Goal: Information Seeking & Learning: Understand process/instructions

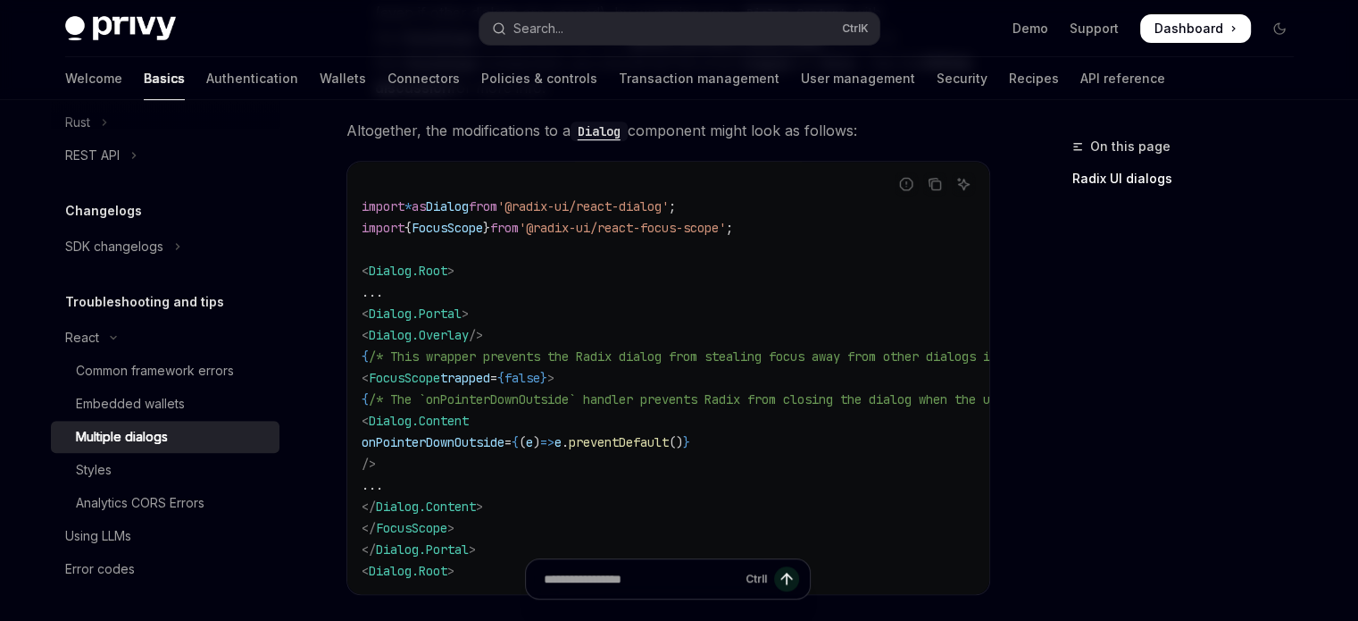
scroll to position [325, 0]
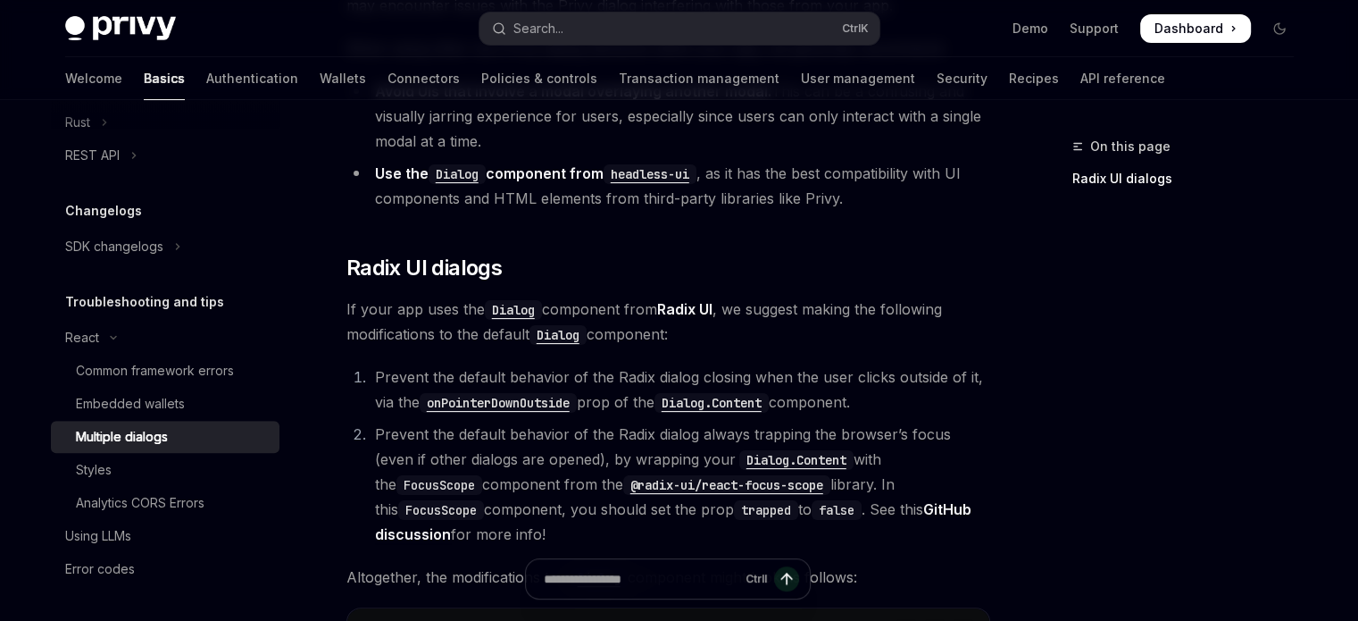
click at [466, 173] on code "Dialog" at bounding box center [457, 174] width 57 height 20
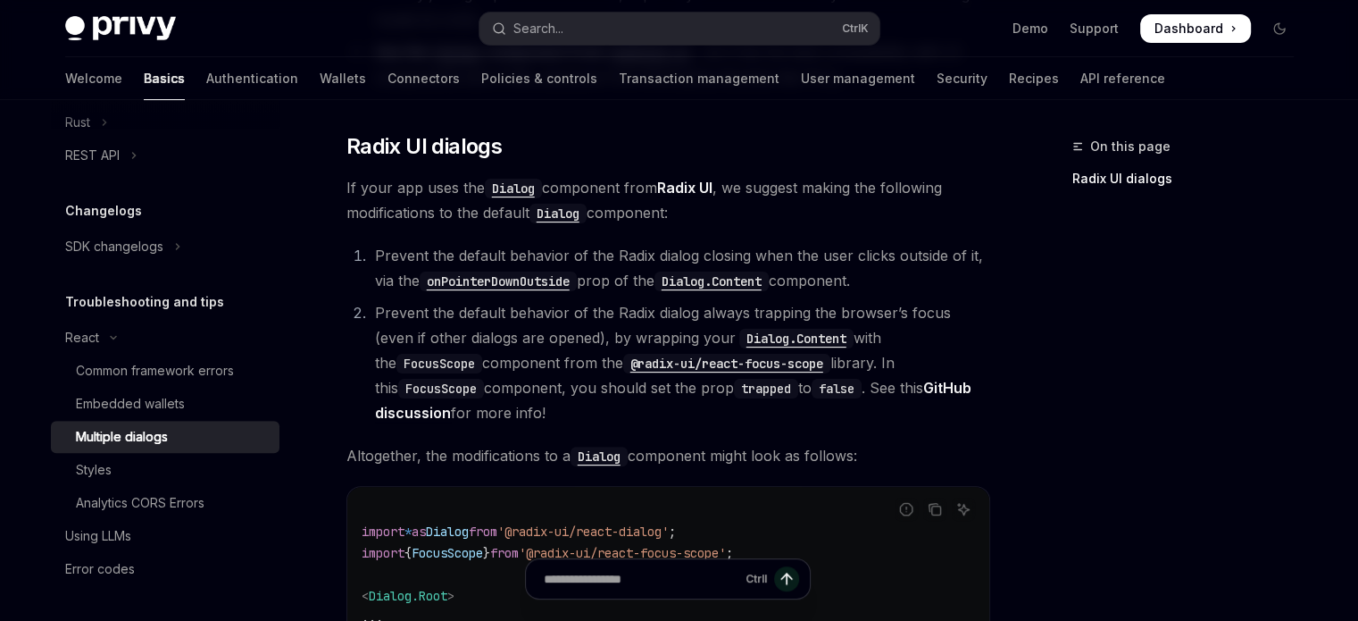
scroll to position [714, 0]
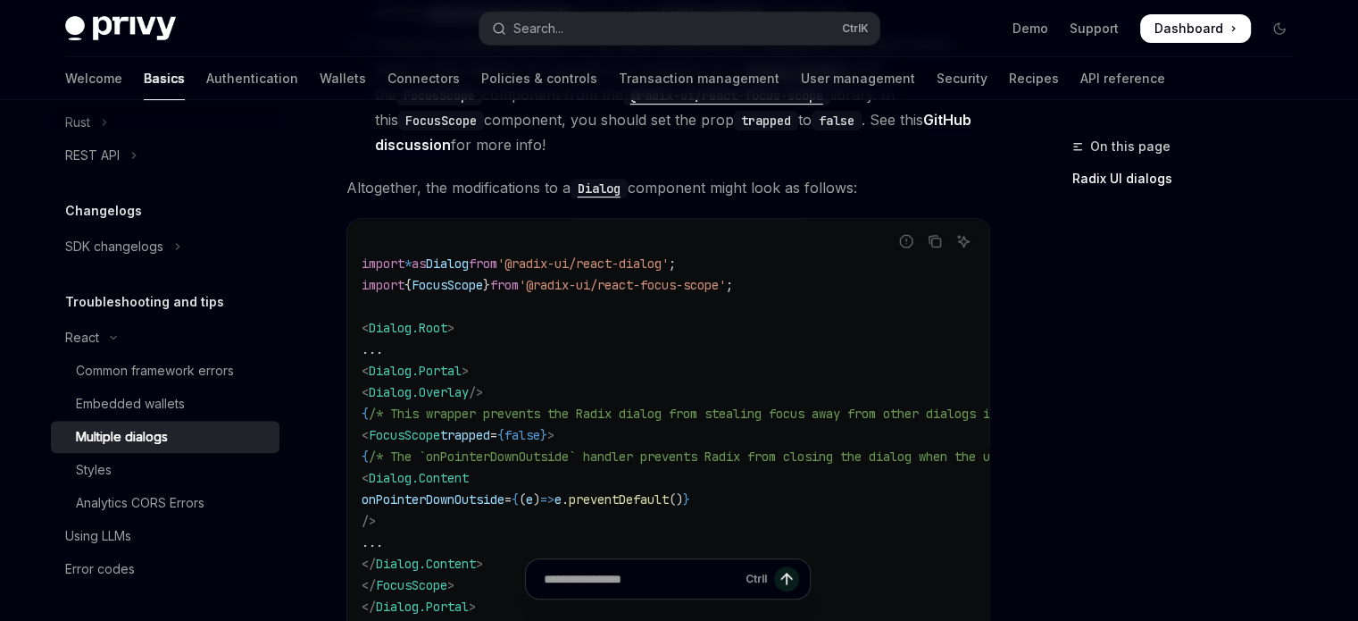
click at [1181, 23] on span "Dashboard" at bounding box center [1189, 29] width 69 height 18
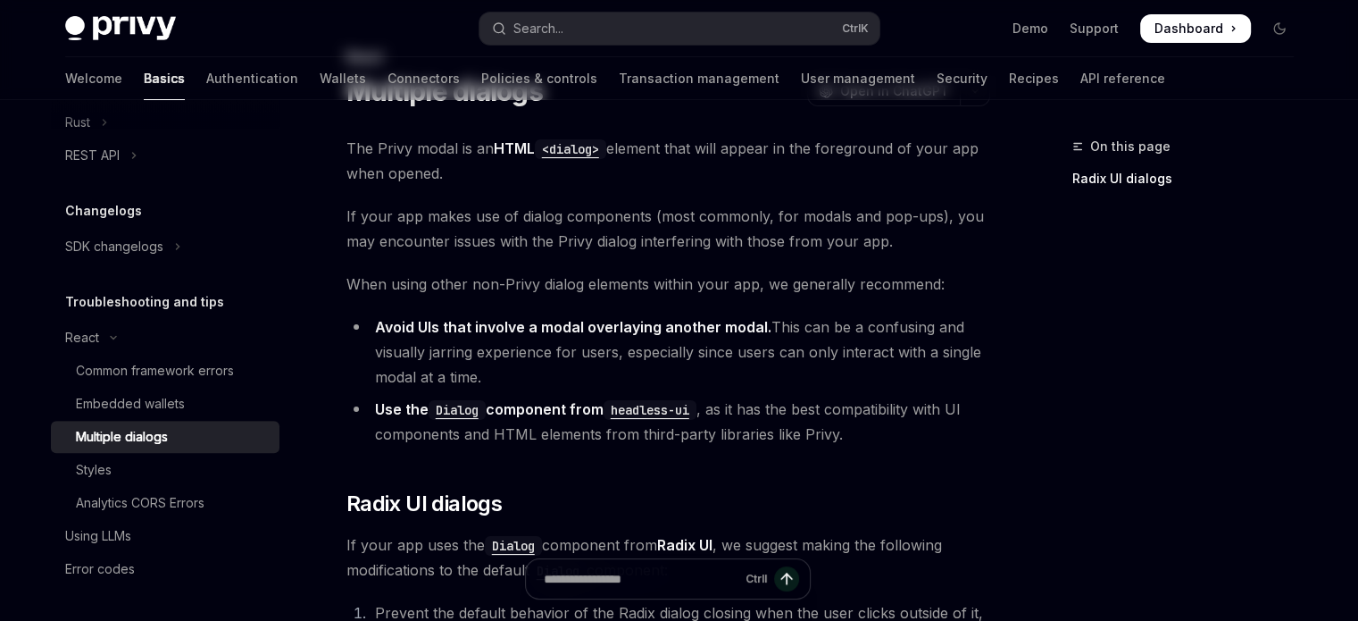
scroll to position [0, 0]
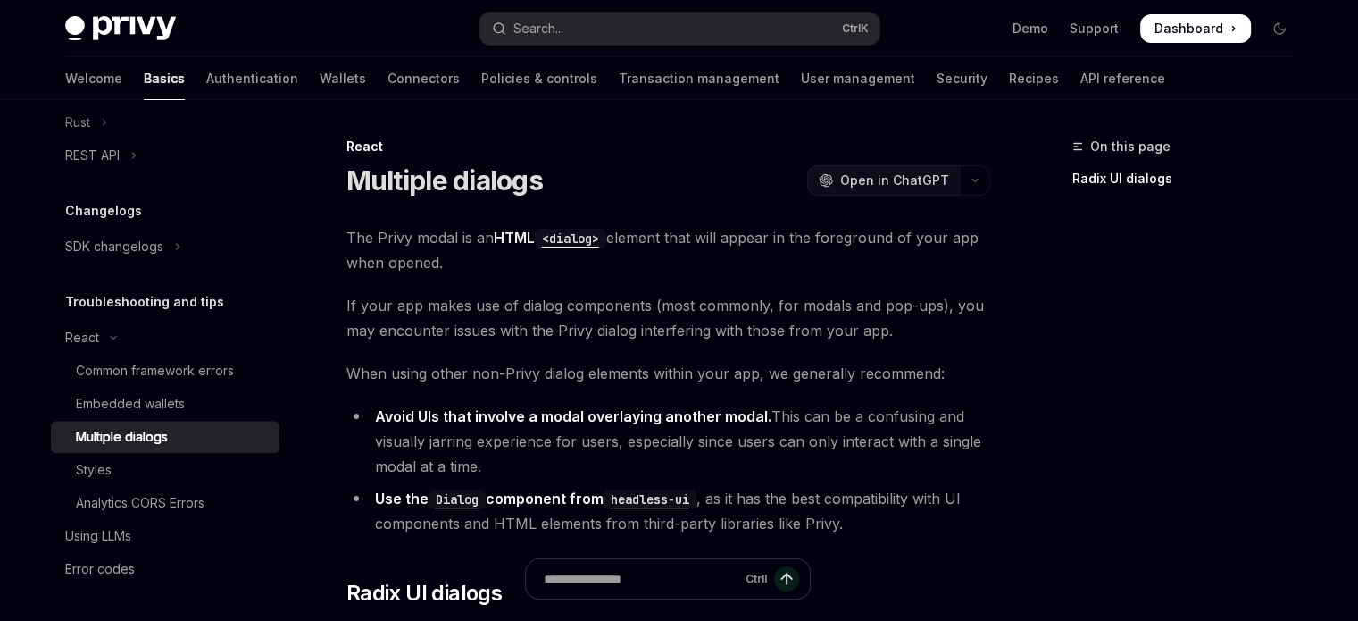
click at [867, 181] on span "Open in ChatGPT" at bounding box center [894, 180] width 109 height 18
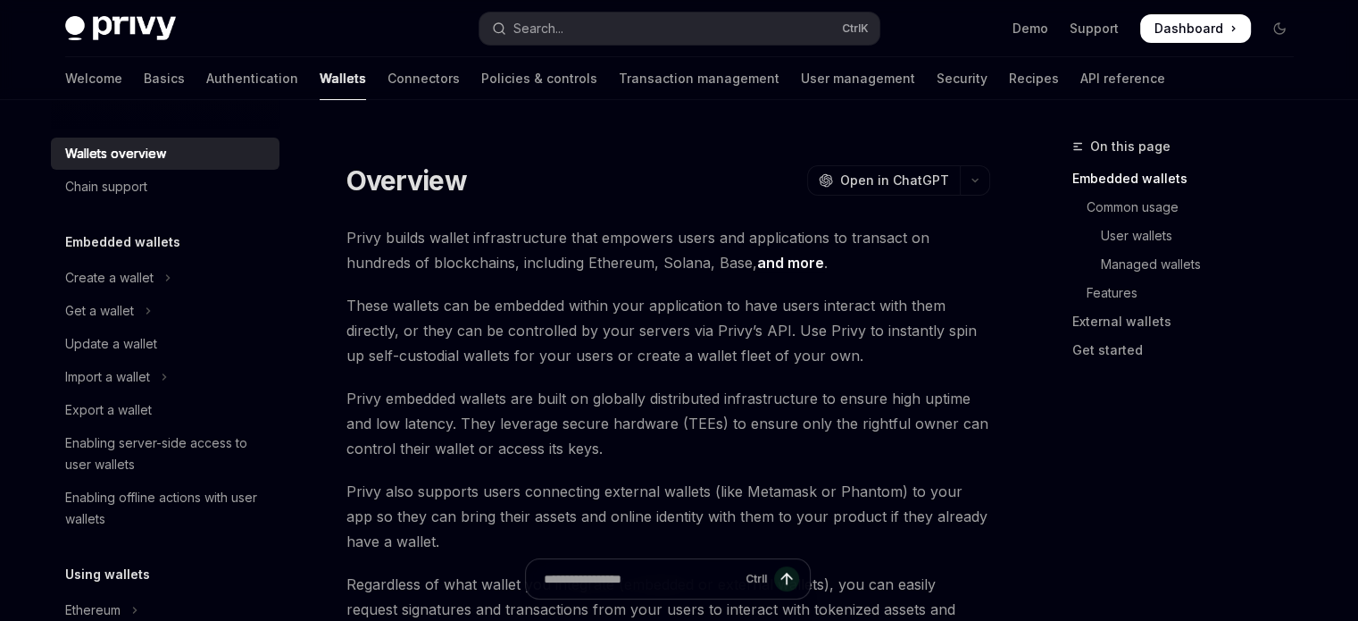
click at [363, 53] on div "Privy Docs home page Search... Ctrl K Demo Support Dashboard Dashboard Search..." at bounding box center [679, 28] width 1229 height 57
click at [388, 67] on link "Connectors" at bounding box center [424, 78] width 72 height 43
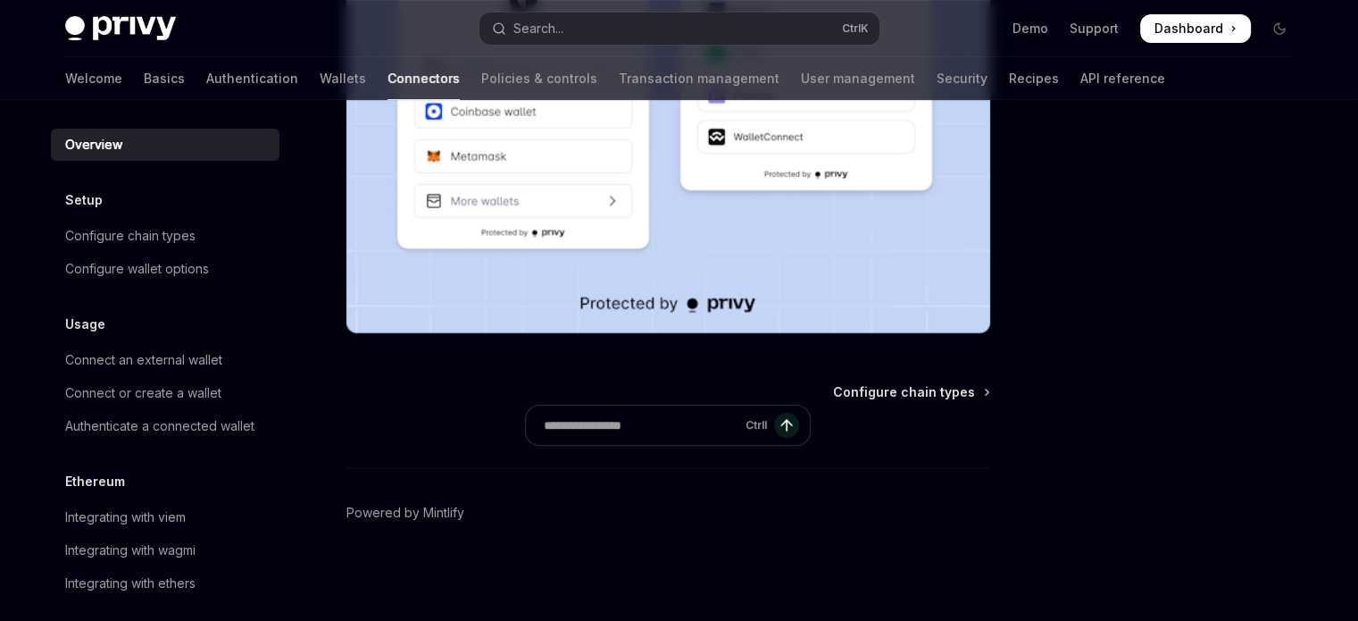
scroll to position [268, 0]
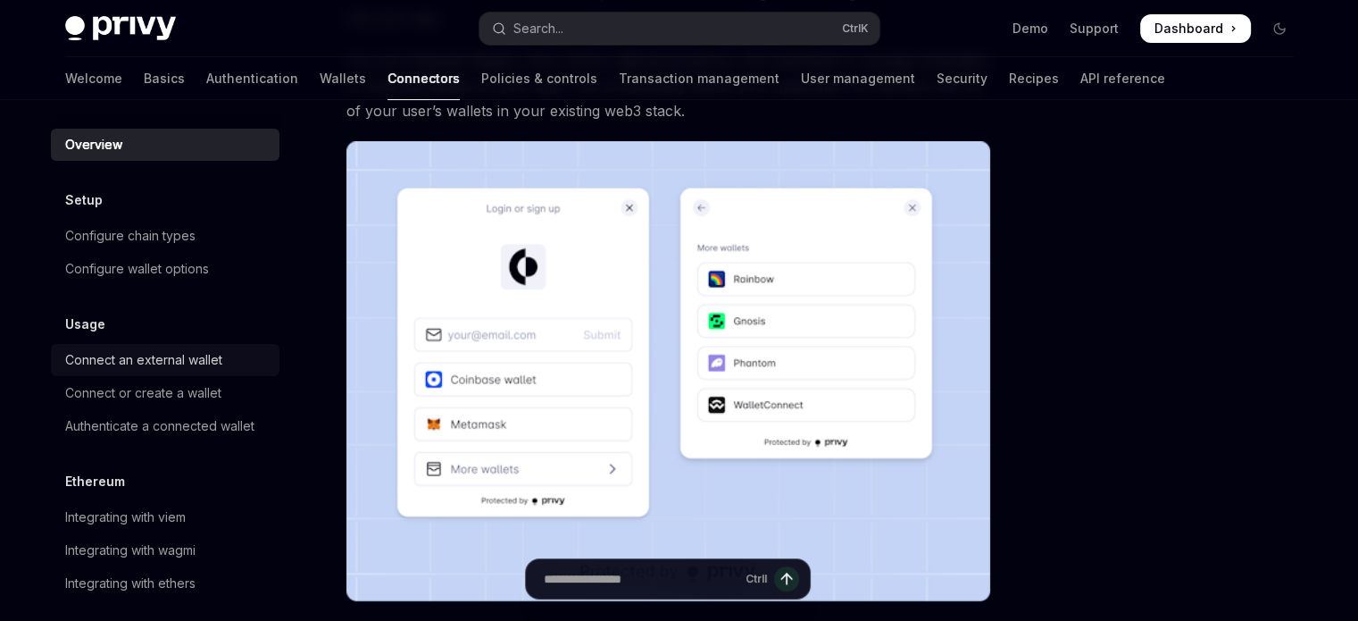
click at [171, 362] on div "Connect an external wallet" at bounding box center [143, 359] width 157 height 21
click at [180, 360] on div "Connect an external wallet" at bounding box center [143, 359] width 157 height 21
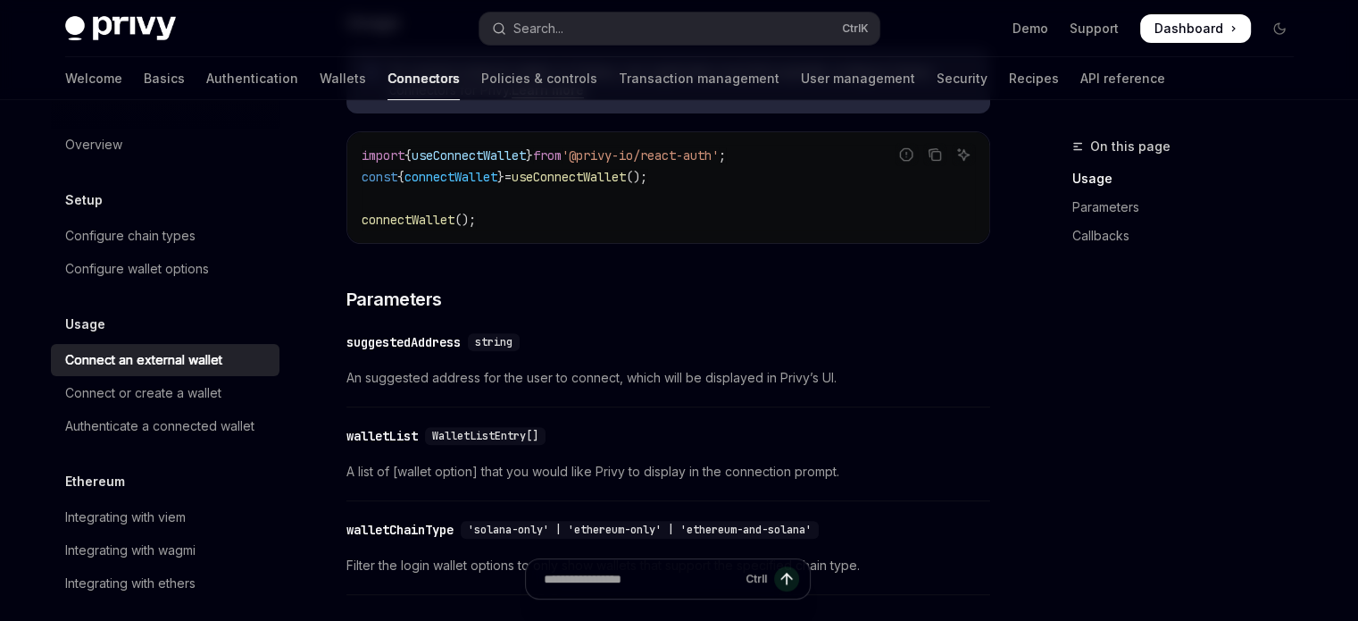
scroll to position [446, 0]
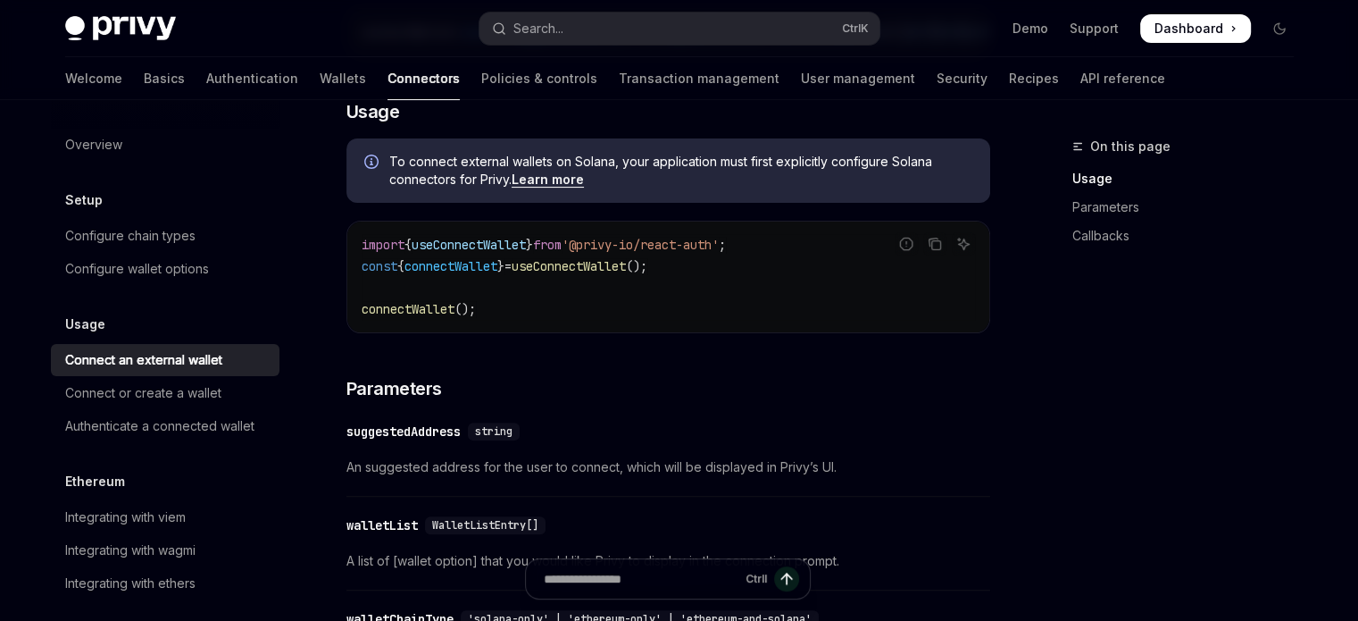
click at [505, 274] on span "}" at bounding box center [500, 266] width 7 height 16
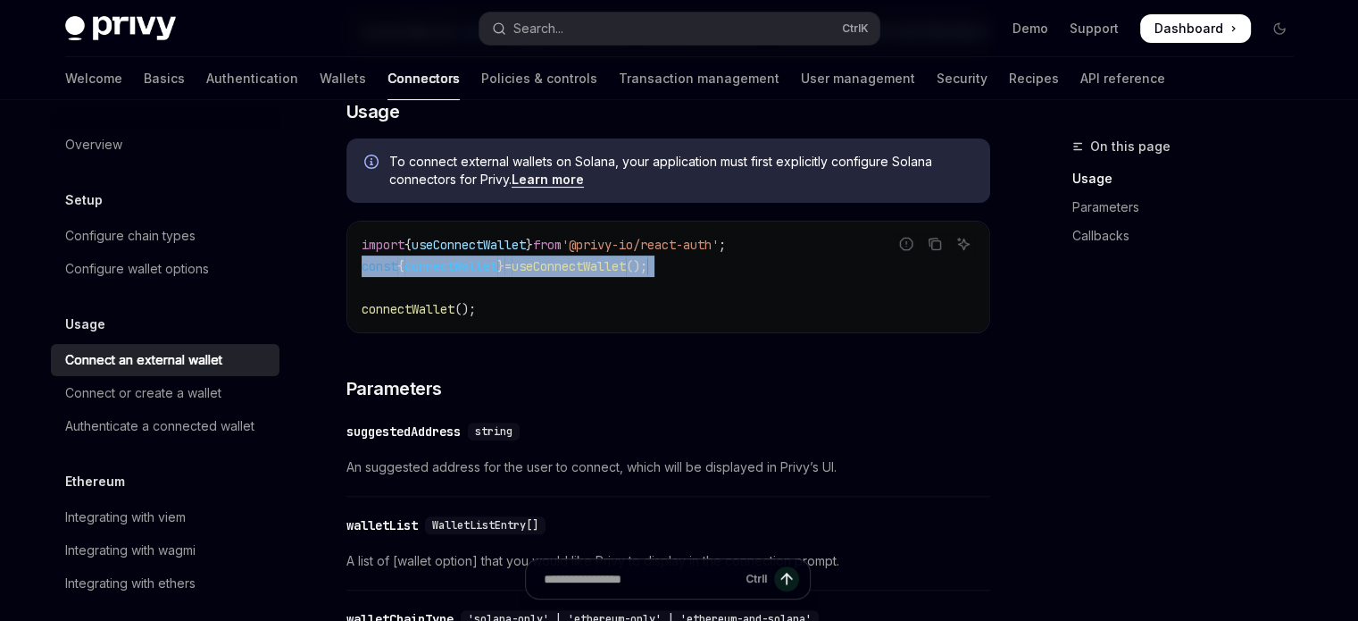
click at [505, 274] on span "}" at bounding box center [500, 266] width 7 height 16
copy code "const { connectWallet } = useConnectWallet ();"
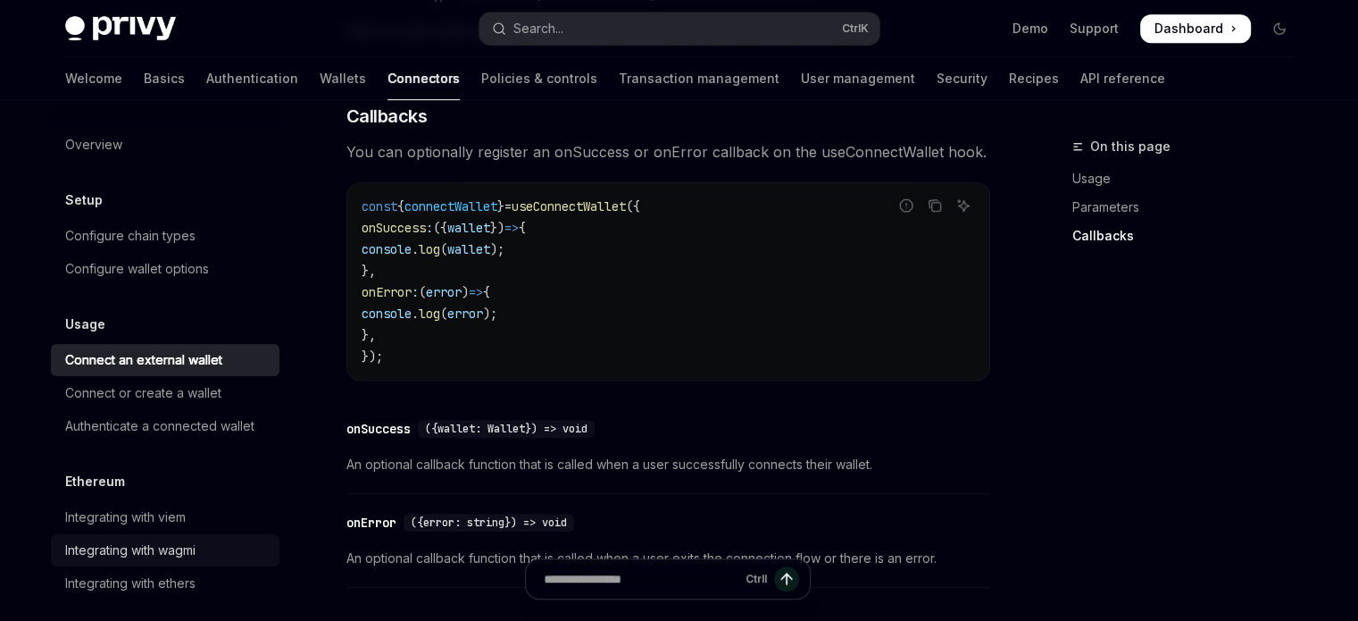
scroll to position [89, 0]
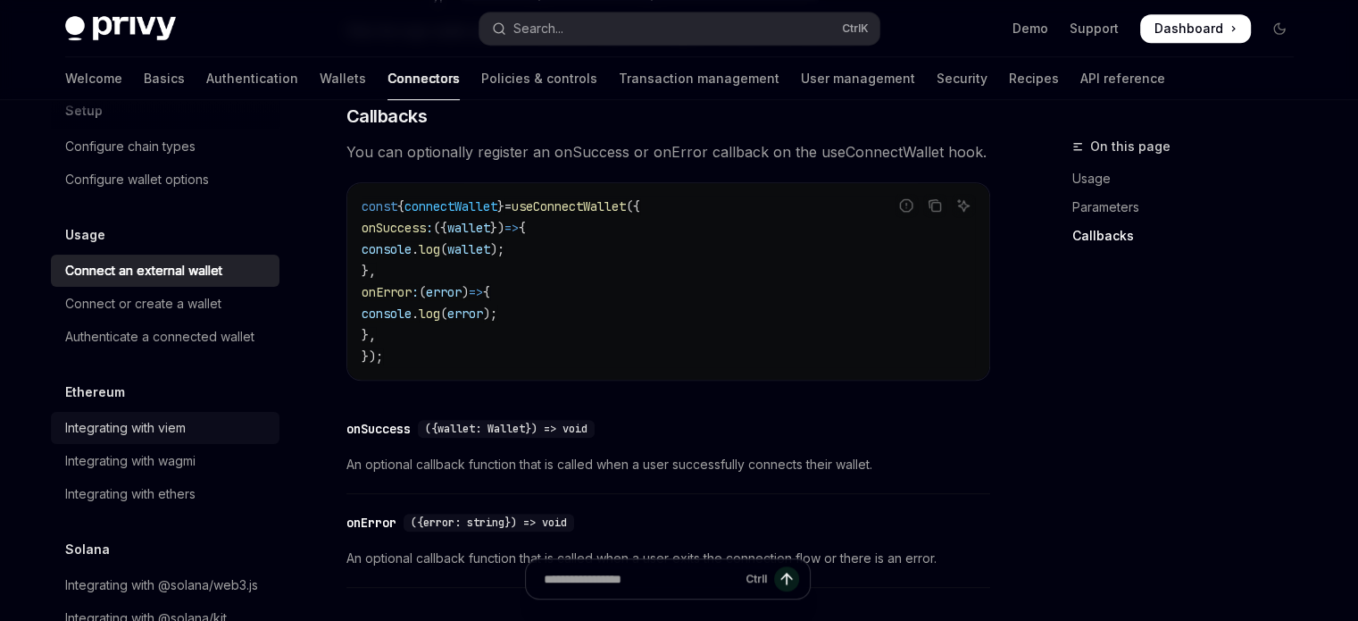
click at [177, 438] on div "Integrating with viem" at bounding box center [125, 427] width 121 height 21
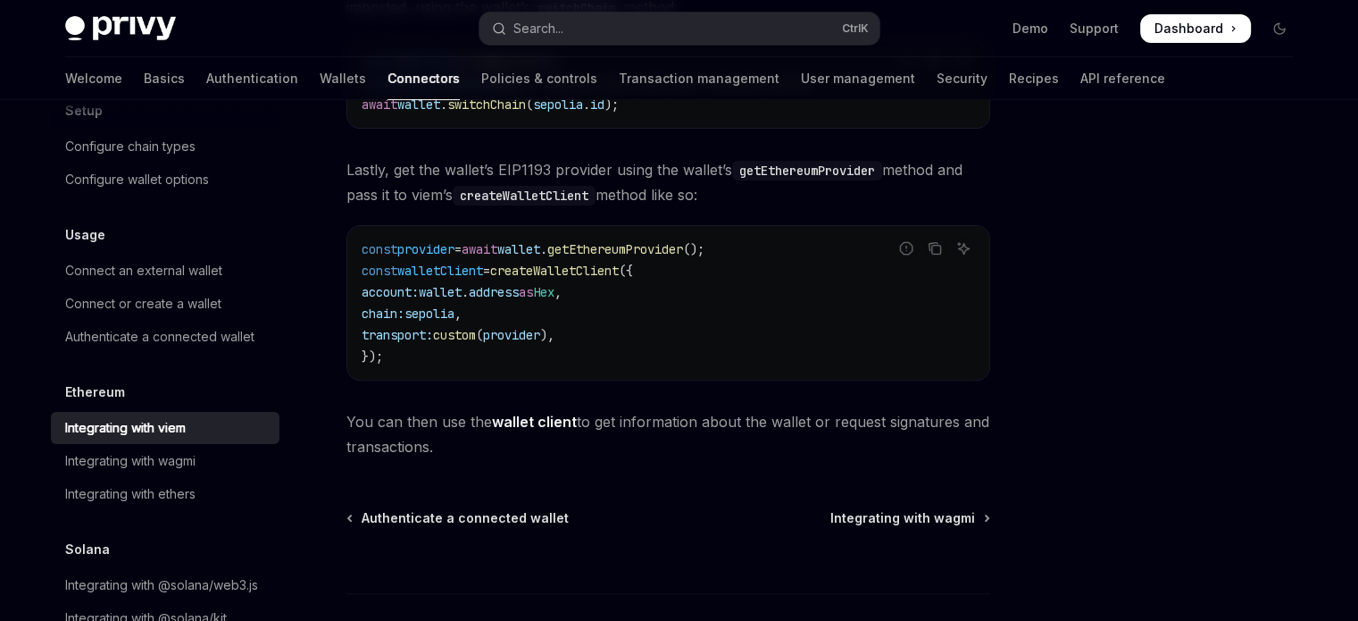
scroll to position [661, 0]
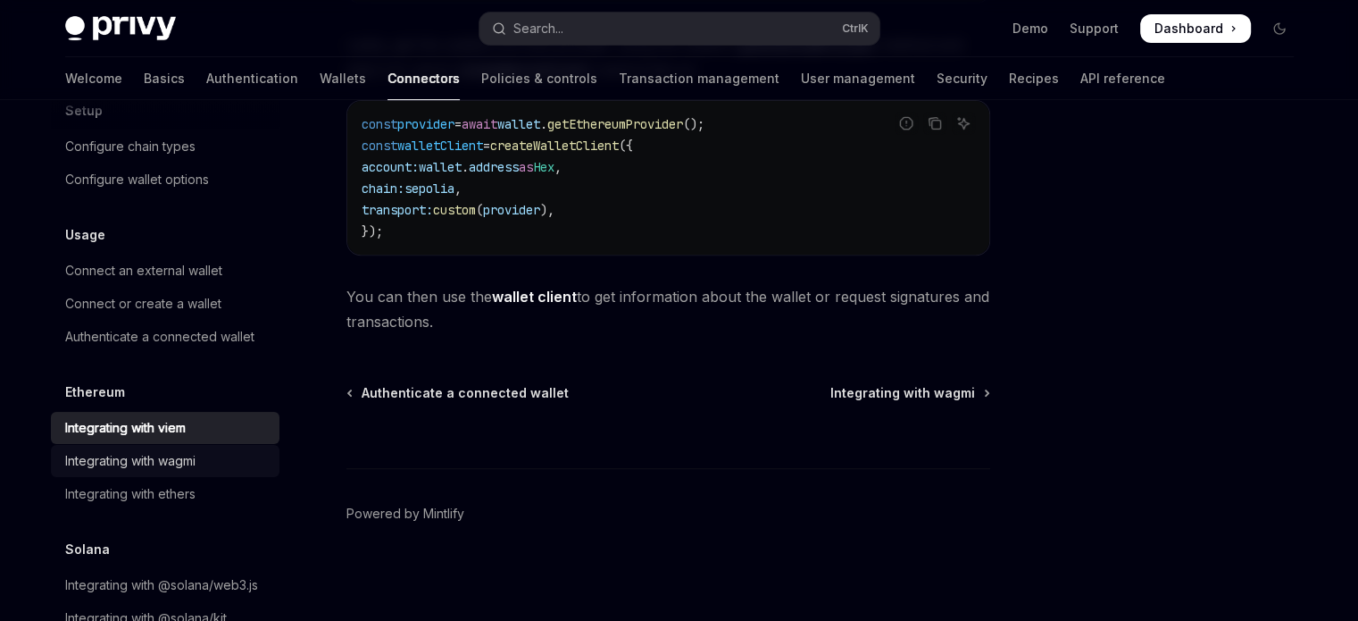
click at [186, 471] on div "Integrating with wagmi" at bounding box center [130, 460] width 130 height 21
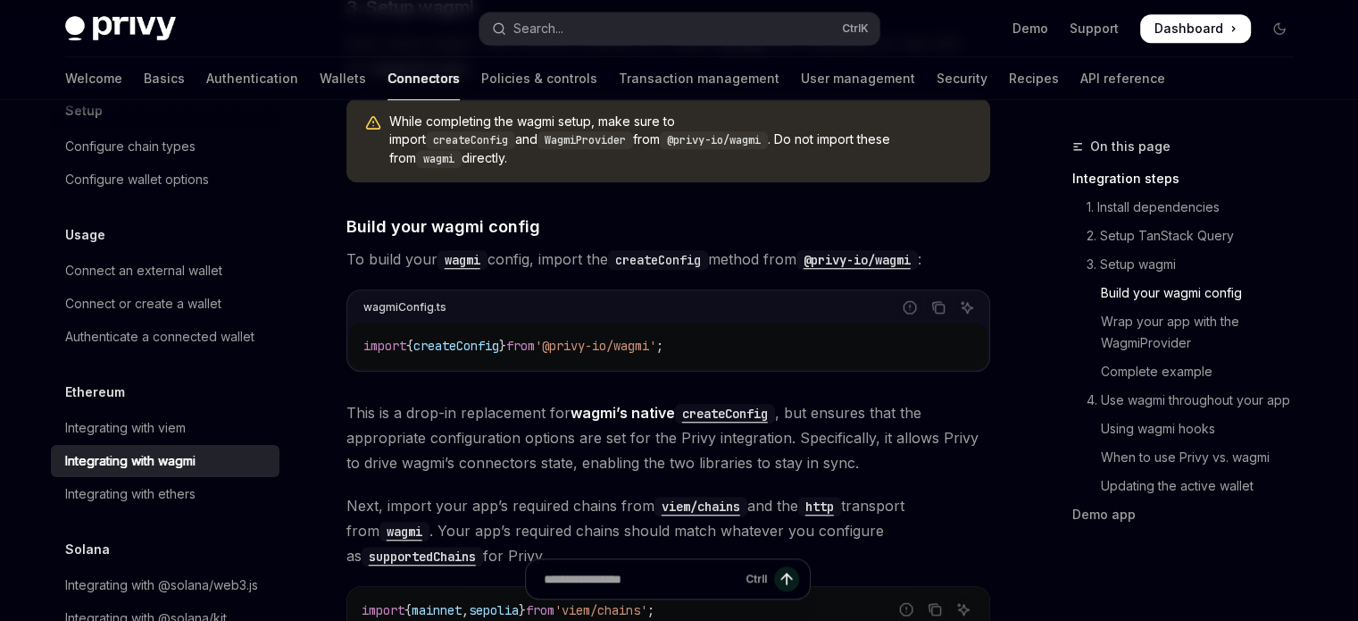
scroll to position [1786, 0]
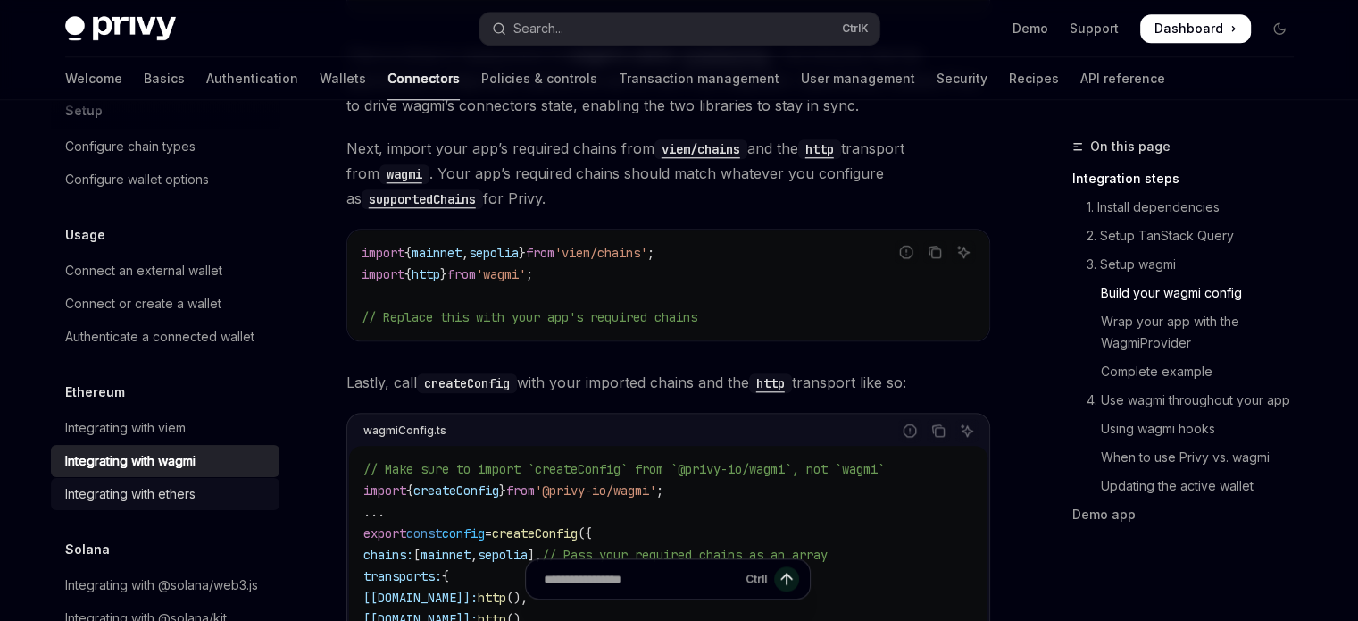
click at [89, 505] on div "Integrating with ethers" at bounding box center [130, 493] width 130 height 21
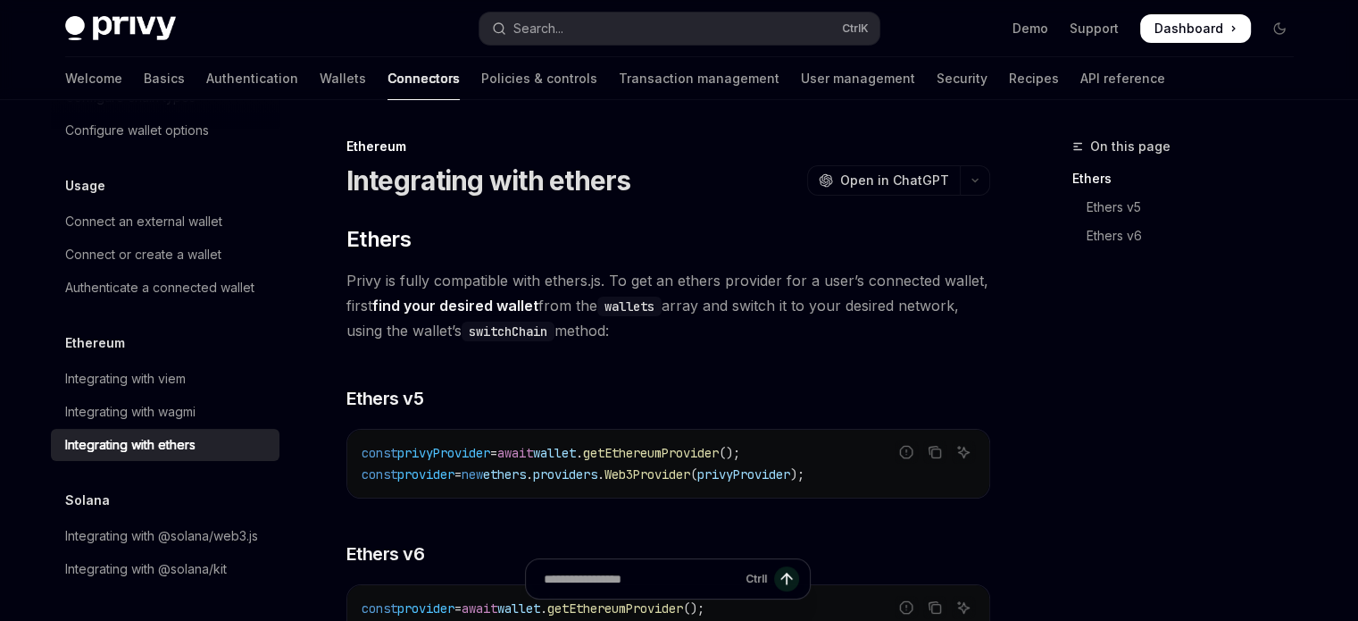
scroll to position [89, 0]
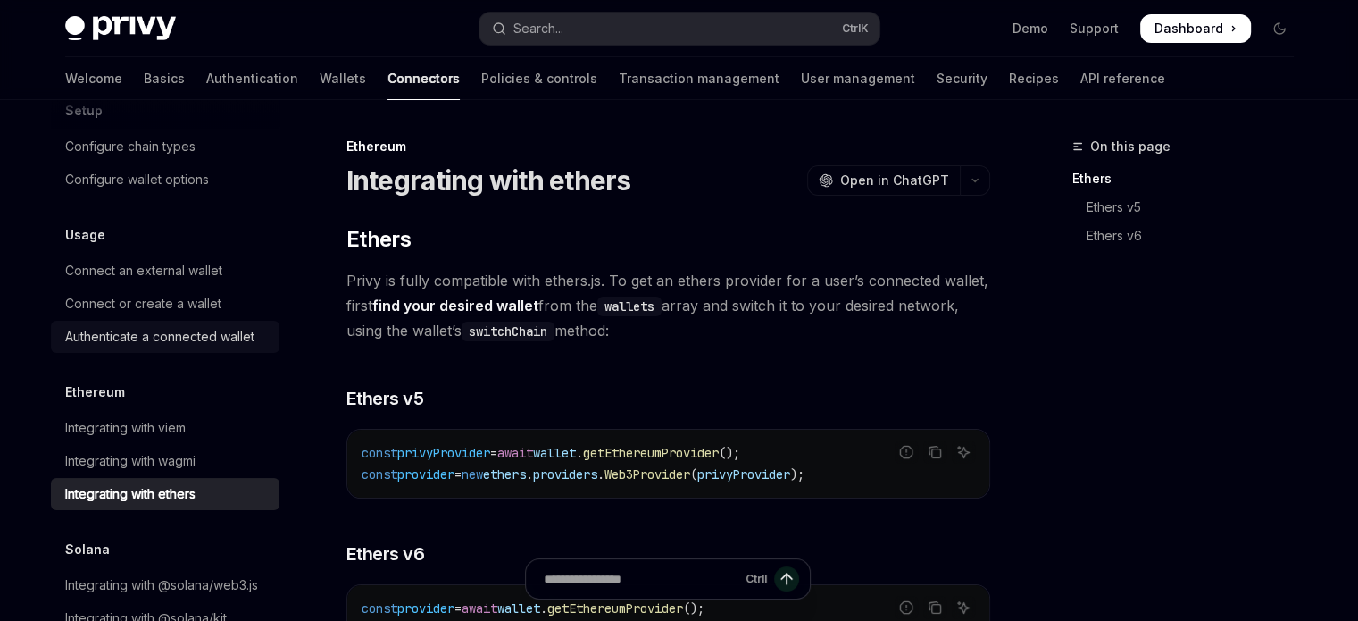
click at [185, 328] on div "Authenticate a connected wallet" at bounding box center [159, 336] width 189 height 21
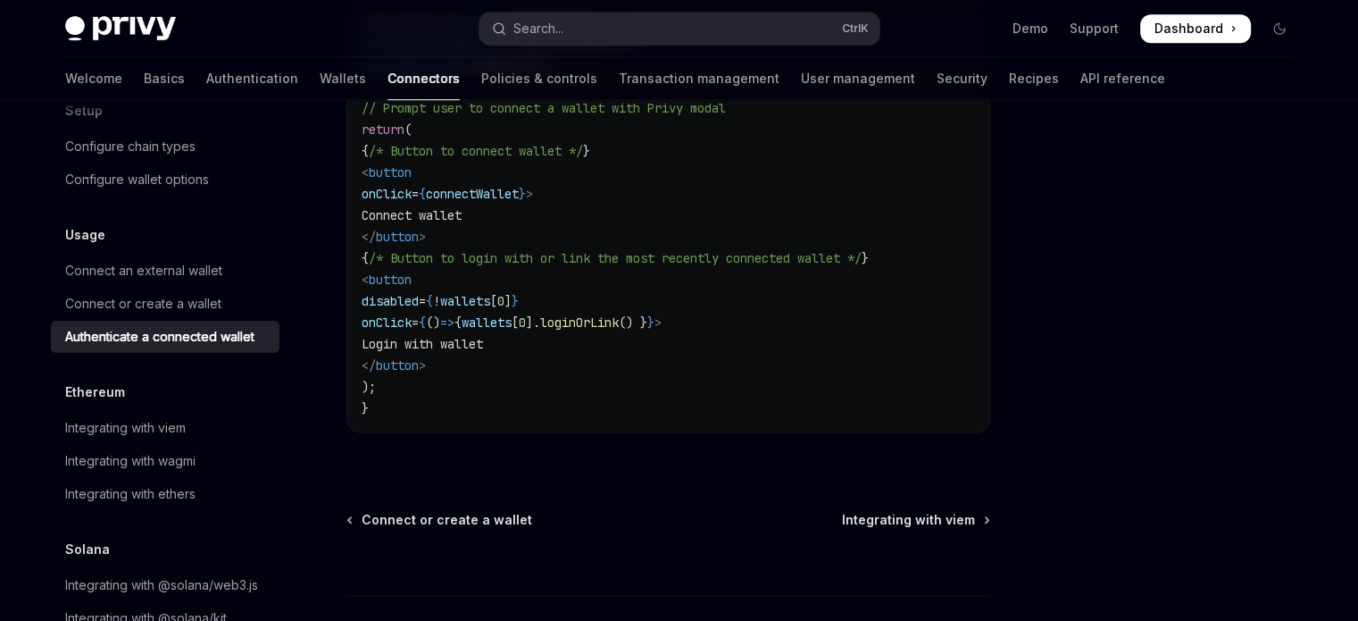
scroll to position [1072, 0]
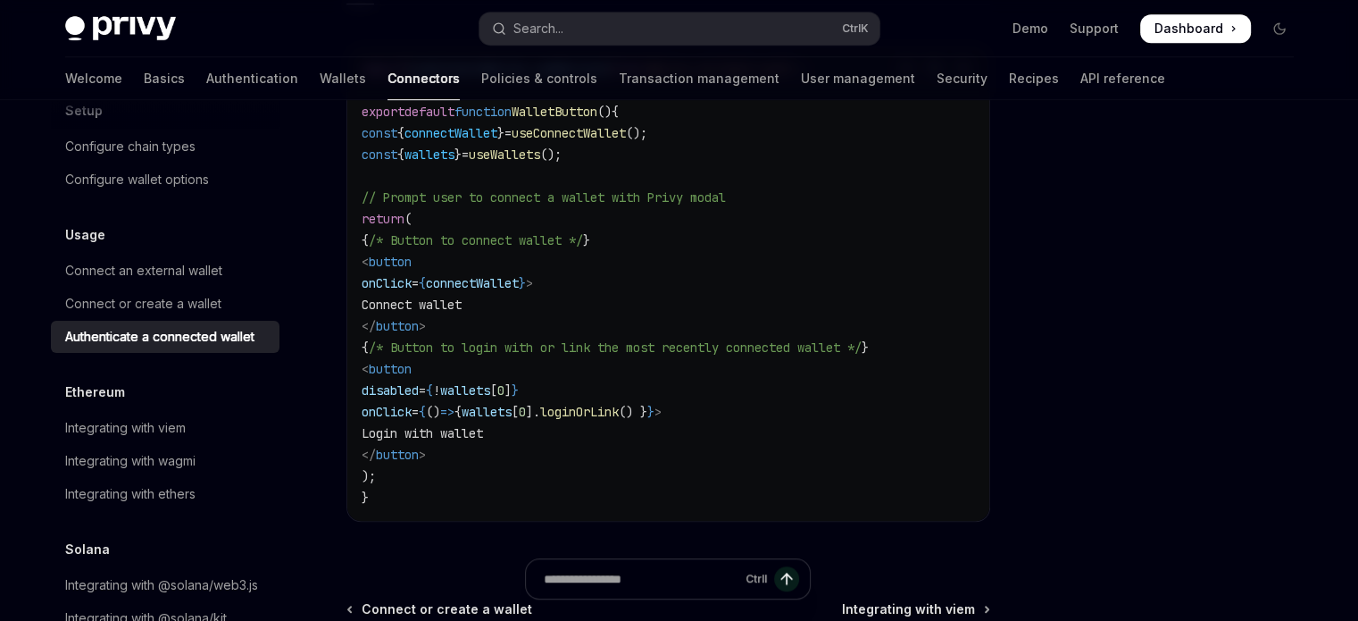
click at [519, 283] on span "connectWallet" at bounding box center [472, 283] width 93 height 16
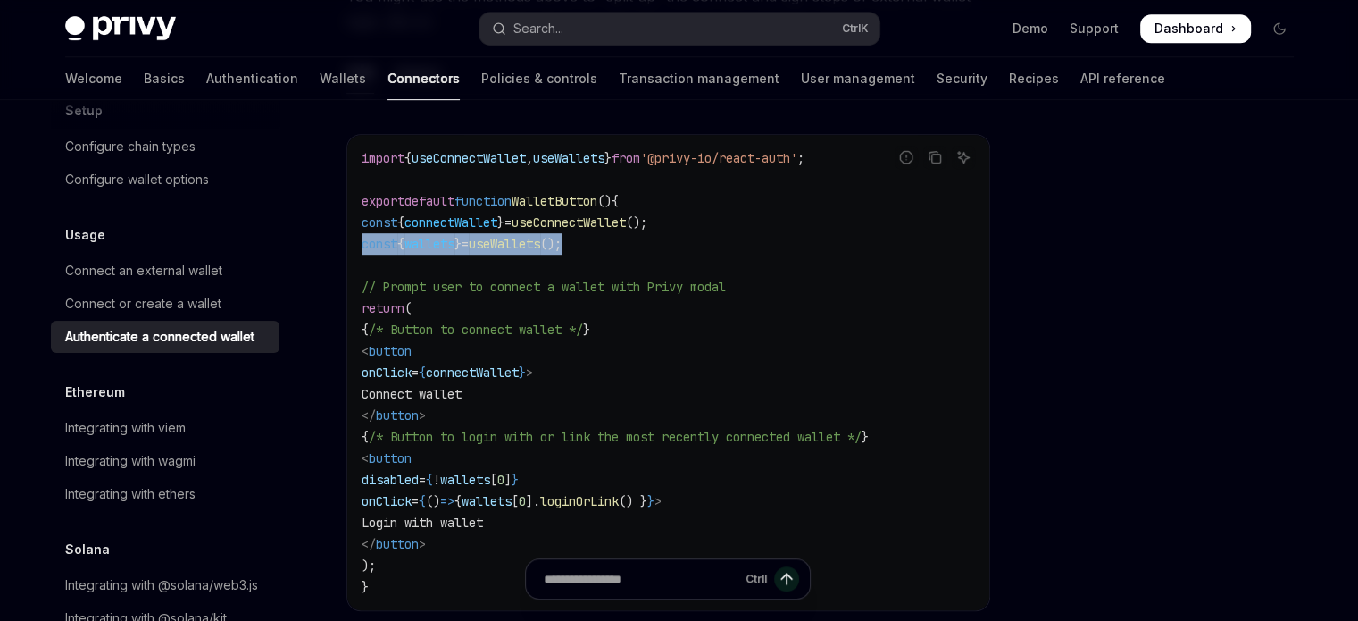
drag, startPoint x: 364, startPoint y: 239, endPoint x: 605, endPoint y: 248, distance: 241.3
click at [605, 248] on code "import { useConnectWallet , useWallets } from '@privy-io/react-auth' ; export d…" at bounding box center [668, 372] width 613 height 450
copy span "const { wallets } = useWallets ();"
drag, startPoint x: 211, startPoint y: 296, endPoint x: 575, endPoint y: 382, distance: 374.3
click at [211, 296] on div "Connect or create a wallet" at bounding box center [143, 303] width 156 height 21
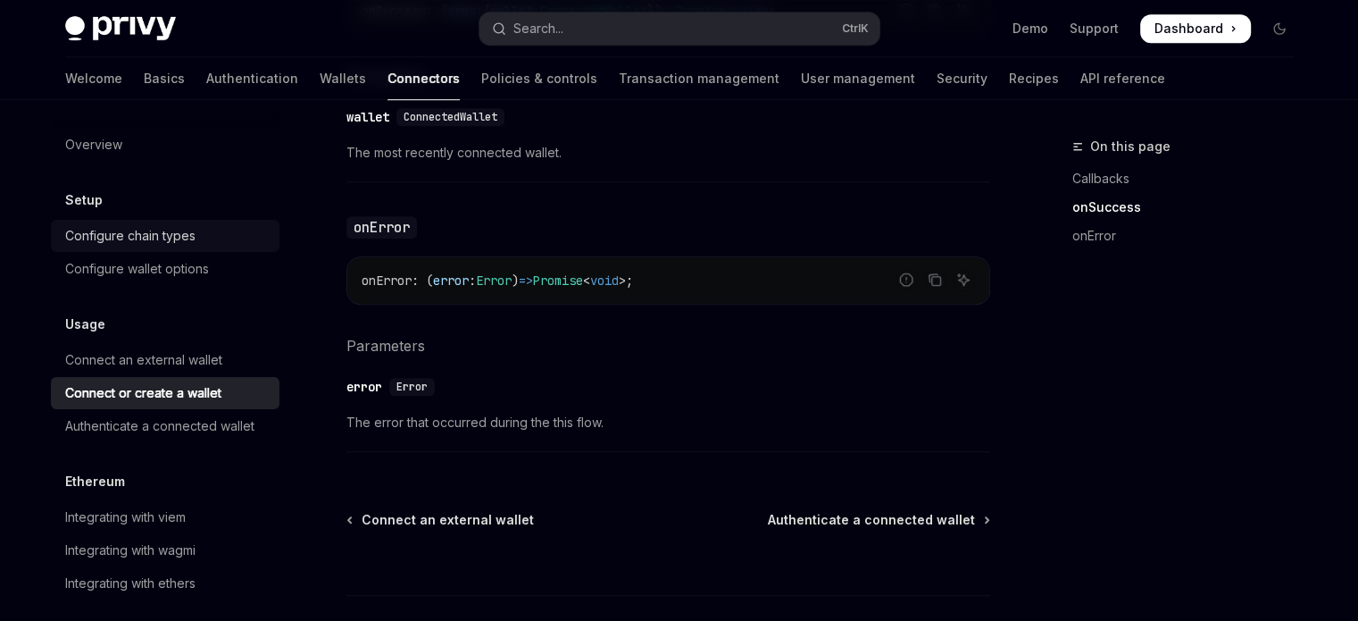
click at [136, 237] on div "Configure chain types" at bounding box center [130, 235] width 130 height 21
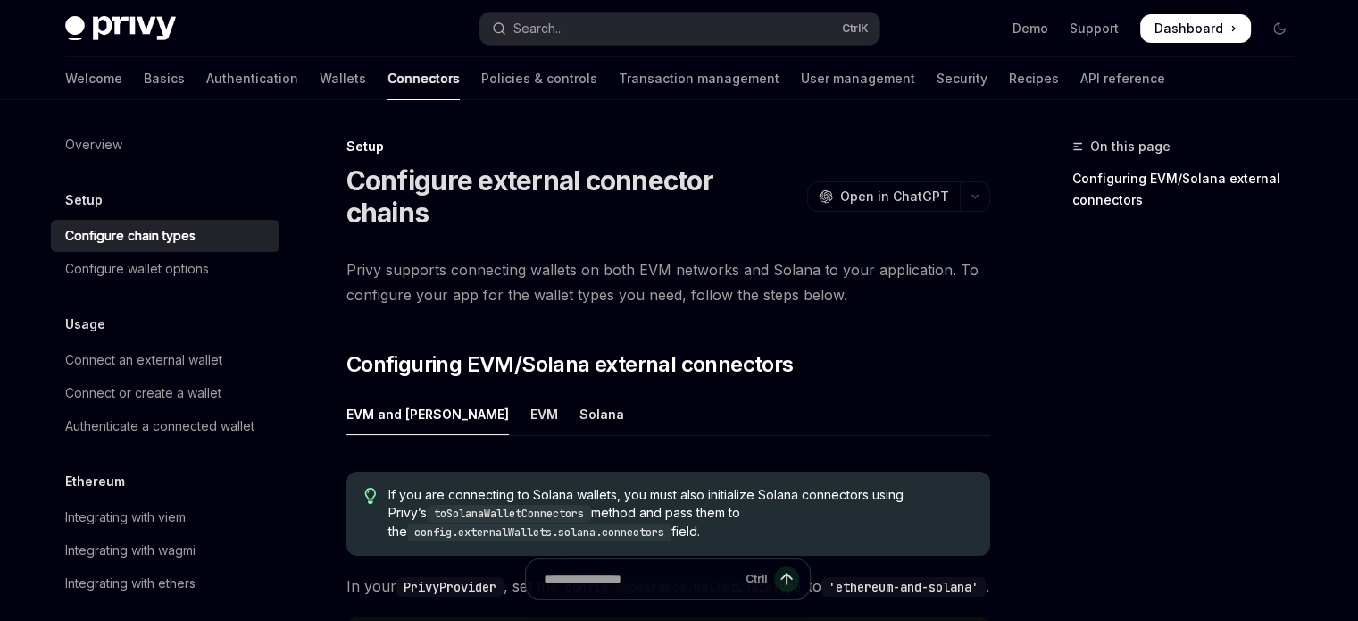
scroll to position [357, 0]
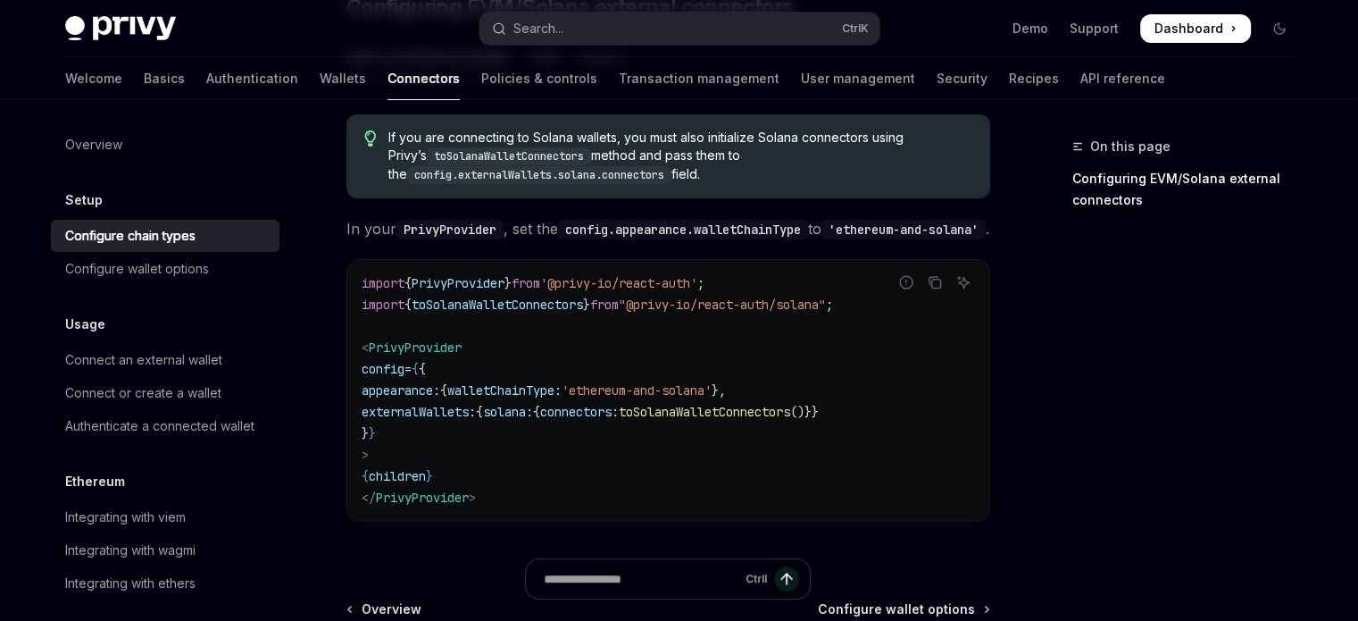
click at [161, 238] on div "Configure chain types" at bounding box center [130, 235] width 130 height 21
click at [183, 261] on div "Configure wallet options" at bounding box center [137, 268] width 144 height 21
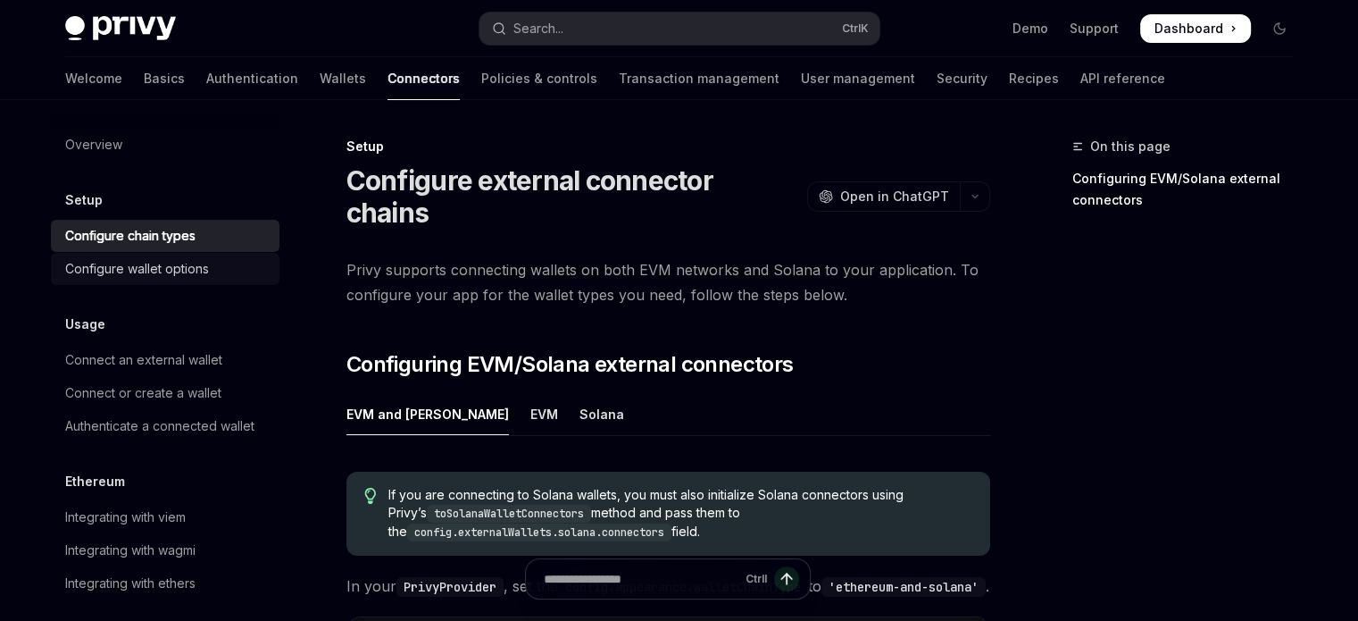
click at [152, 275] on div "Configure wallet options" at bounding box center [137, 268] width 144 height 21
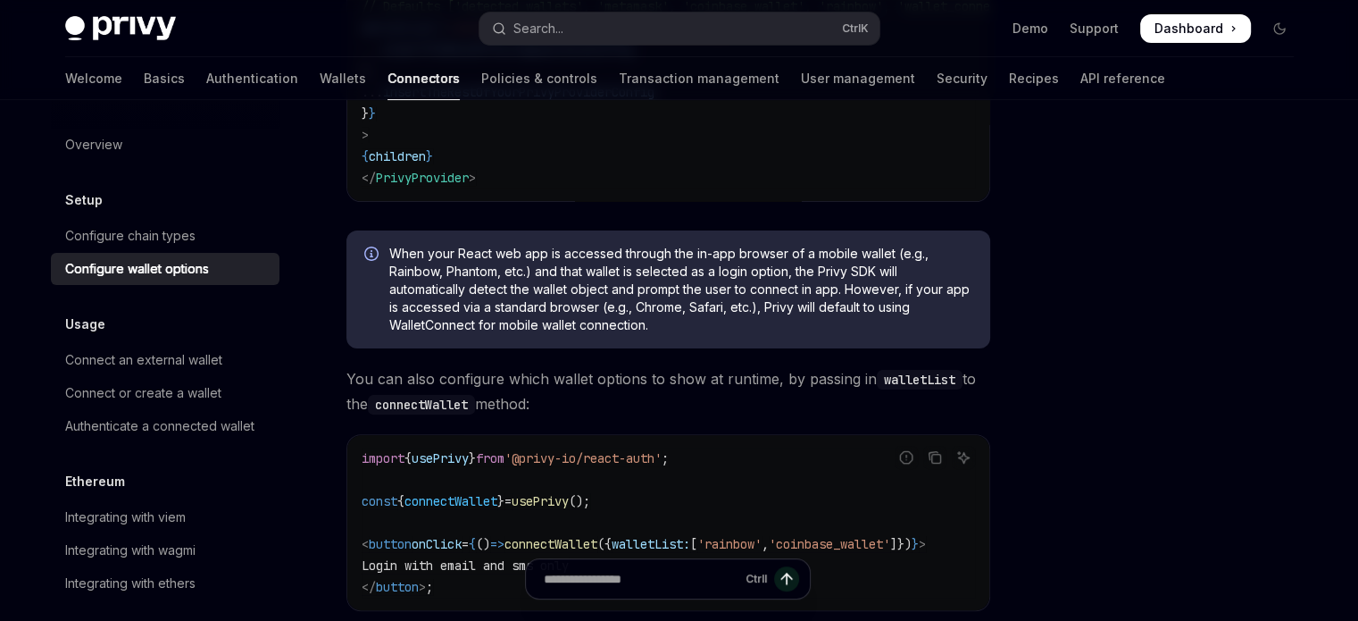
scroll to position [536, 0]
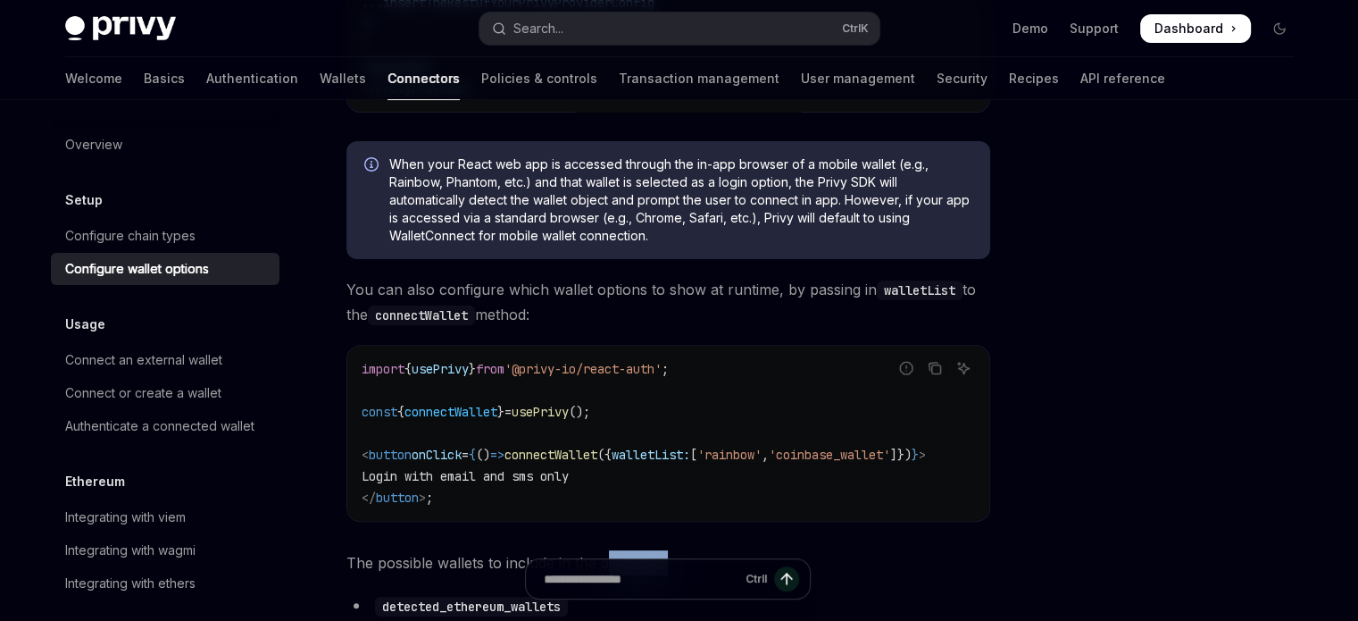
drag, startPoint x: 614, startPoint y: 537, endPoint x: 682, endPoint y: 535, distance: 67.9
click at [638, 493] on code "import { usePrivy } from '@privy-io/react-auth' ; const { connectWallet } = use…" at bounding box center [668, 433] width 613 height 150
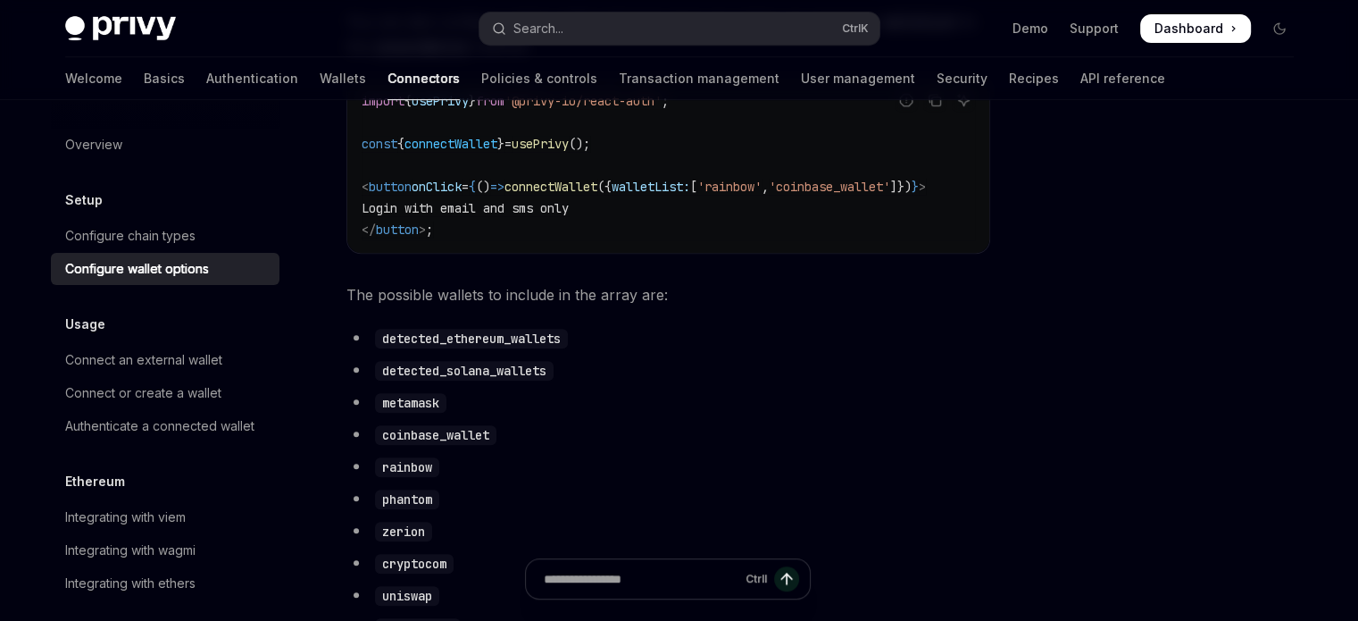
scroll to position [982, 0]
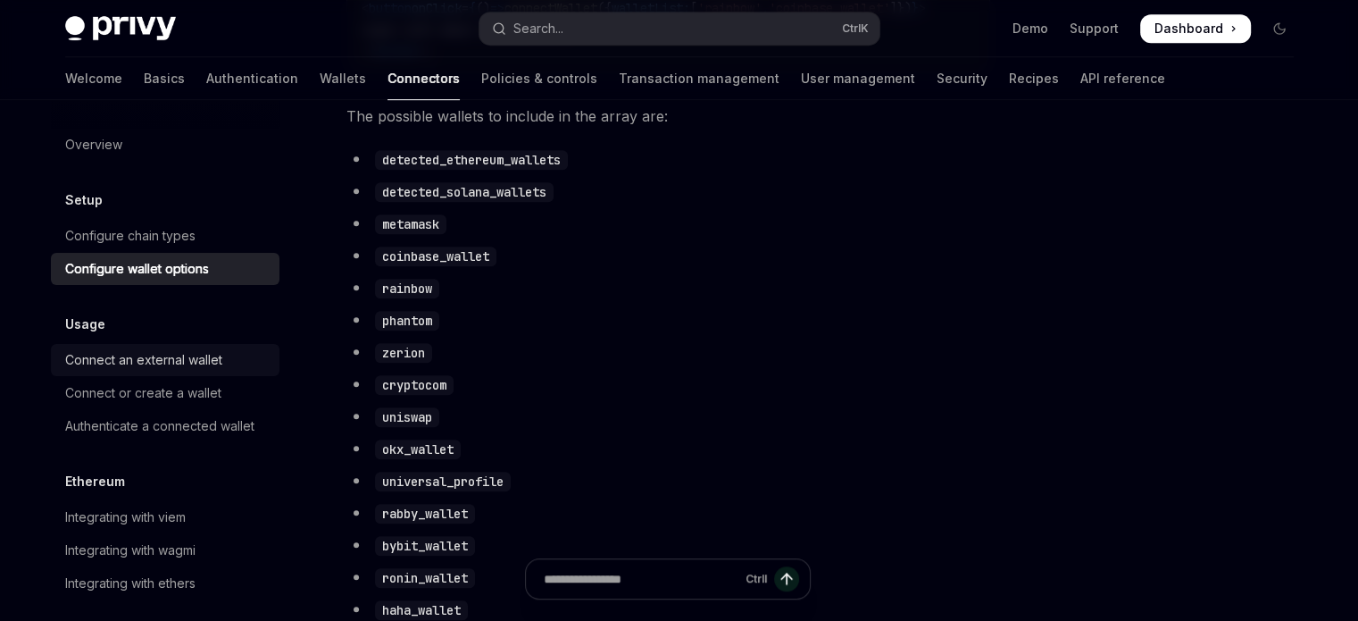
click at [196, 373] on link "Connect an external wallet" at bounding box center [165, 360] width 229 height 32
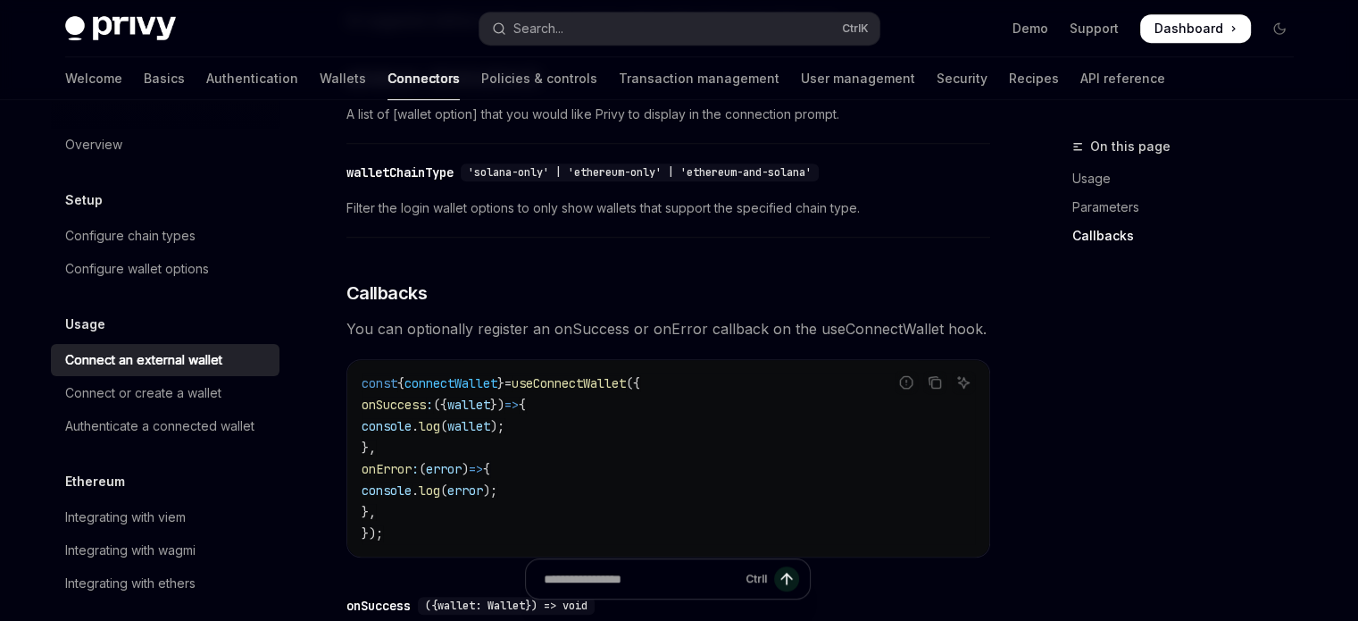
scroll to position [1161, 0]
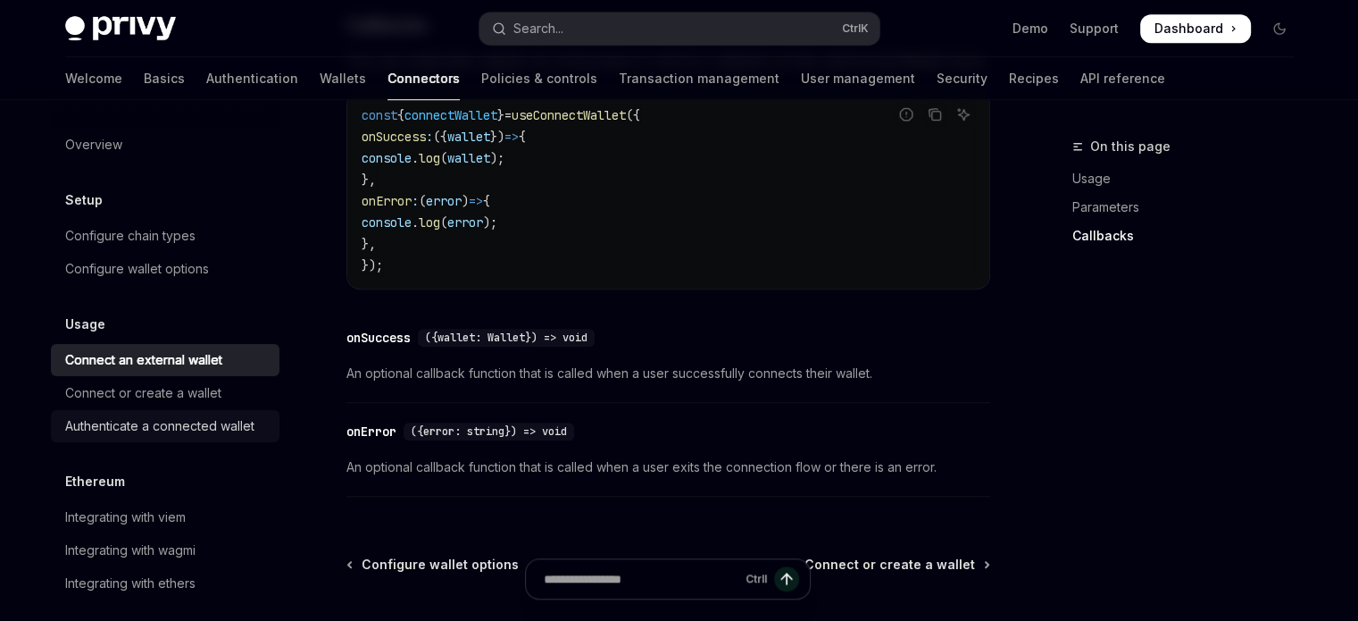
click at [198, 424] on div "Authenticate a connected wallet" at bounding box center [159, 425] width 189 height 21
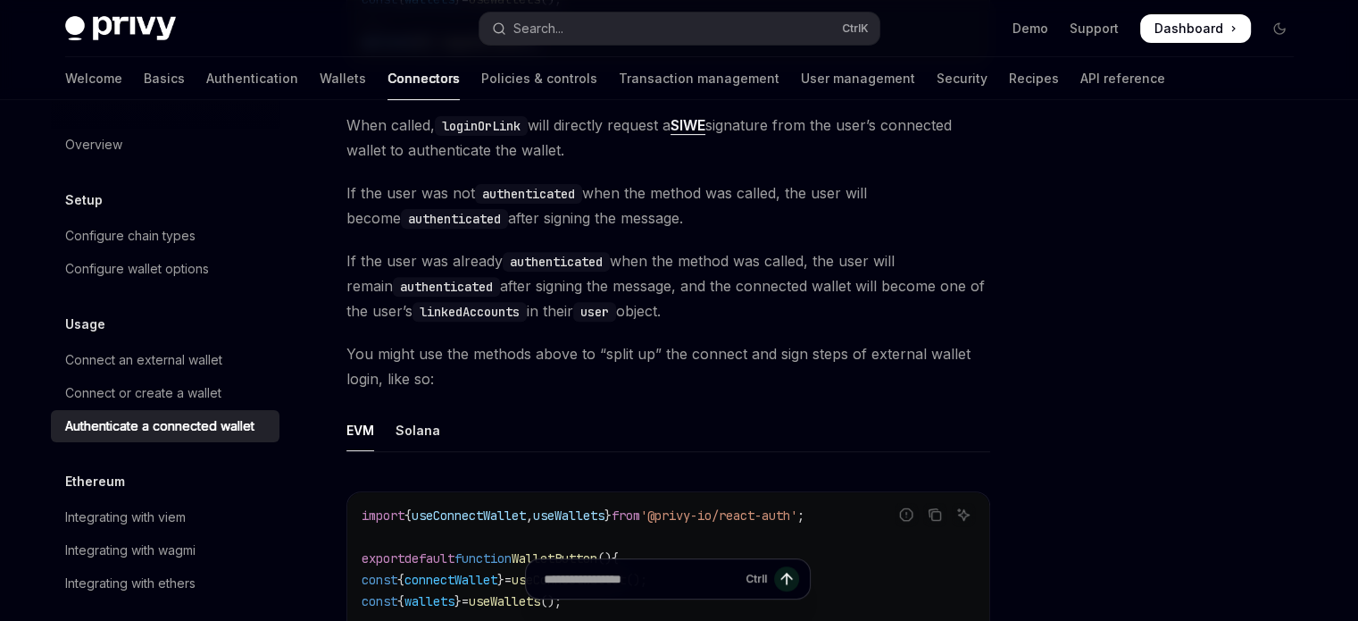
scroll to position [179, 0]
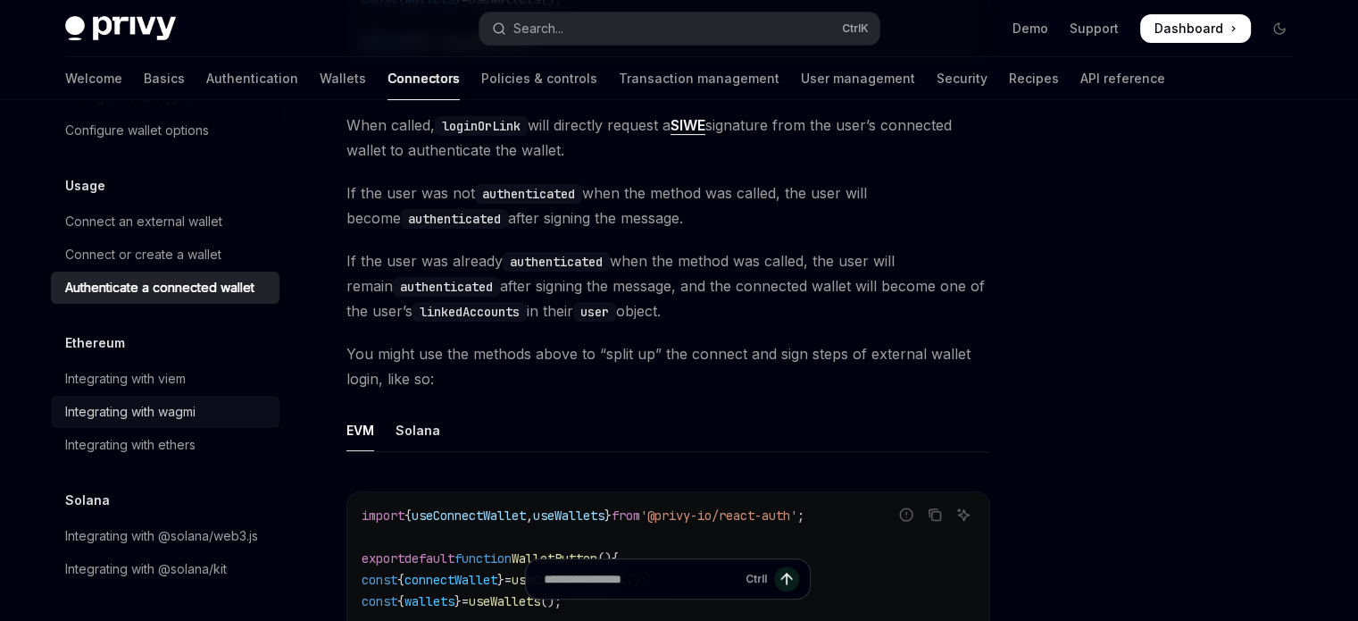
click at [239, 405] on link "Integrating with wagmi" at bounding box center [165, 412] width 229 height 32
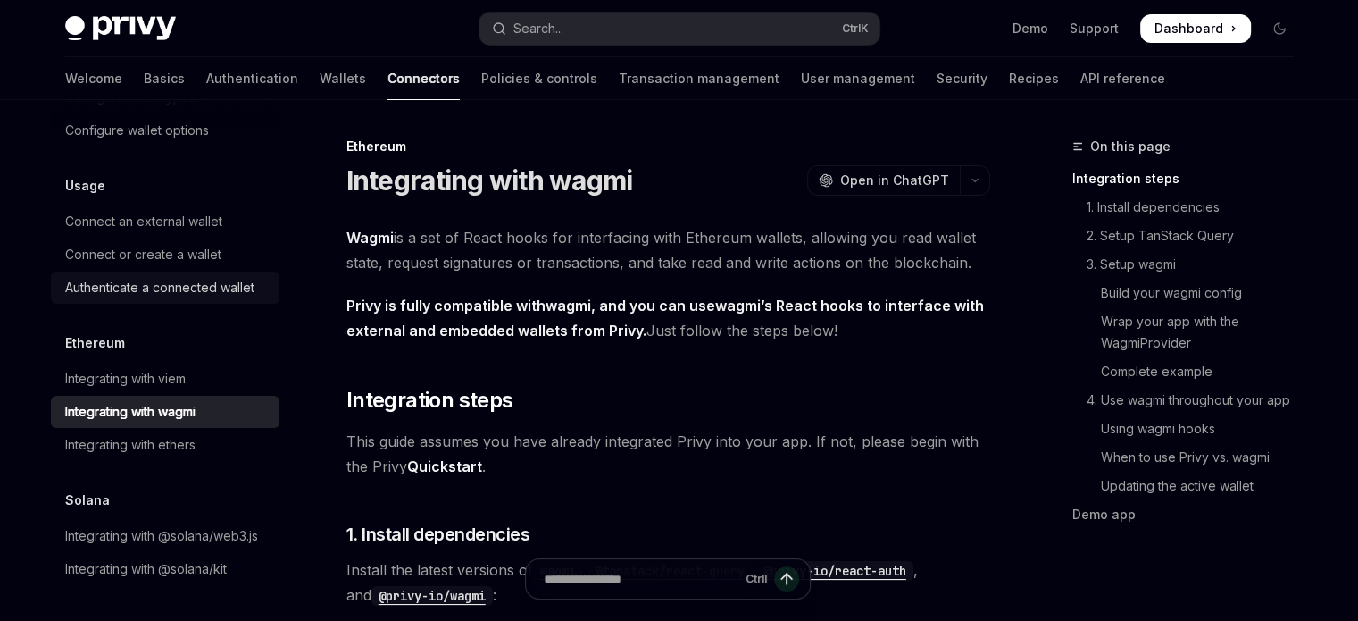
click at [201, 277] on div "Authenticate a connected wallet" at bounding box center [159, 287] width 189 height 21
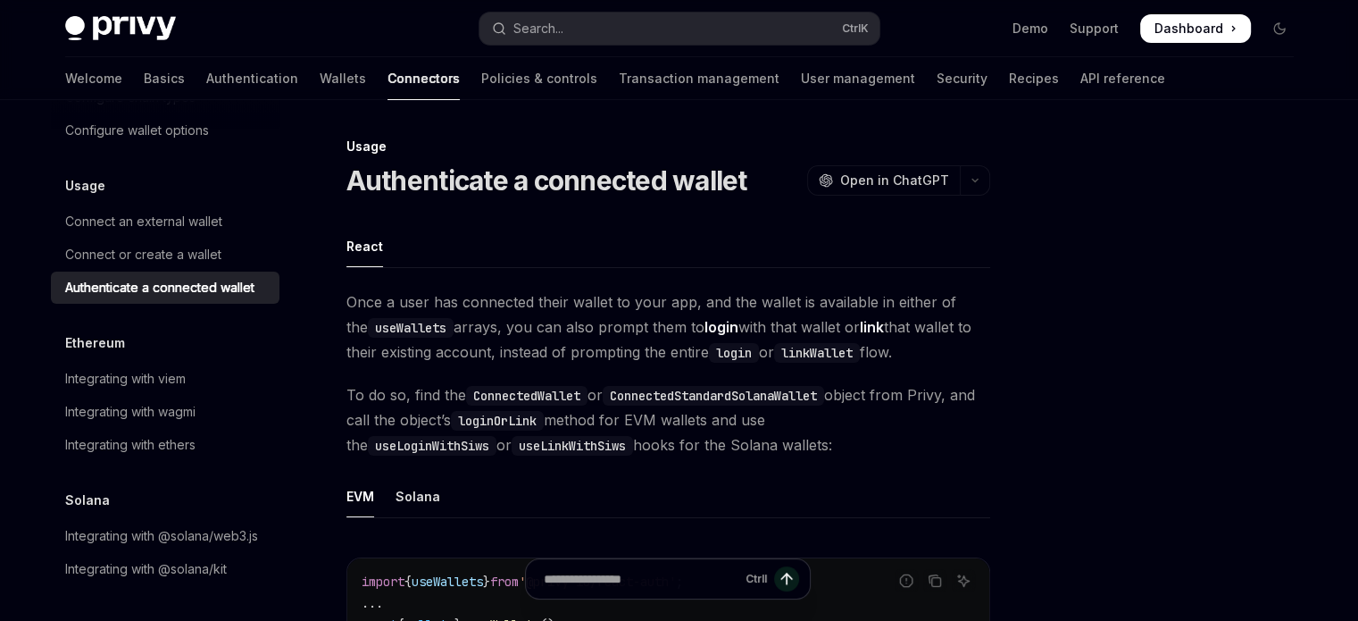
type textarea "*"
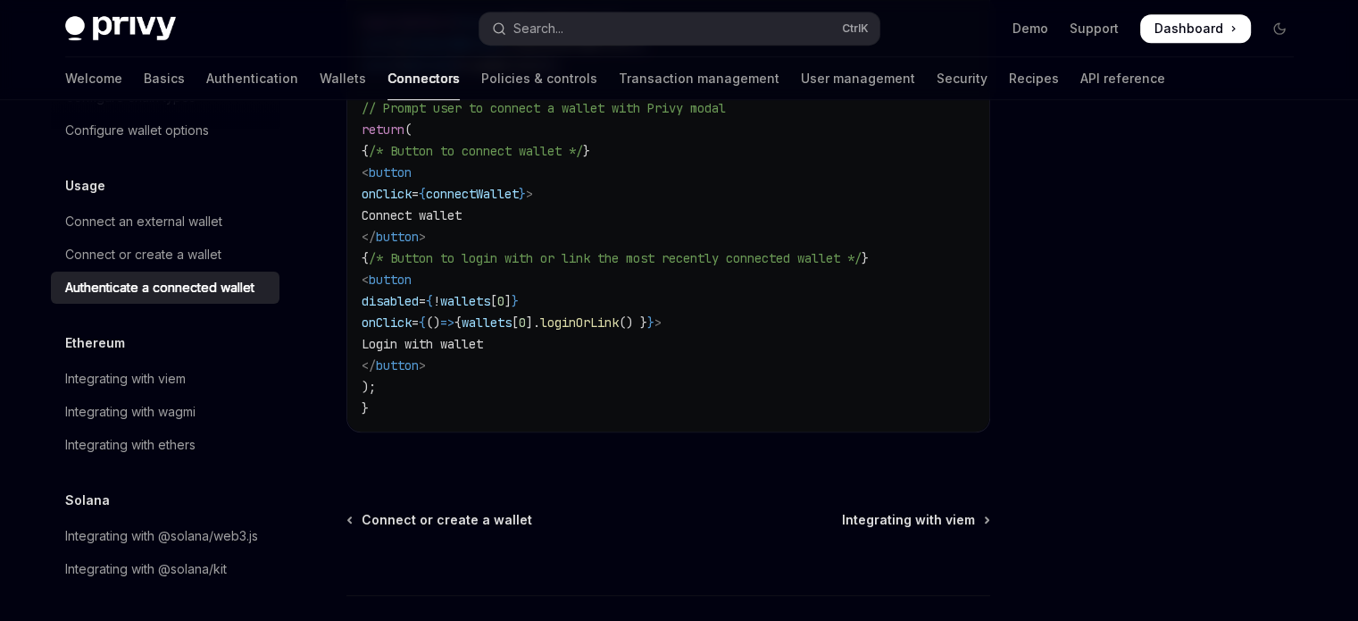
scroll to position [1250, 0]
